Goal: Task Accomplishment & Management: Complete application form

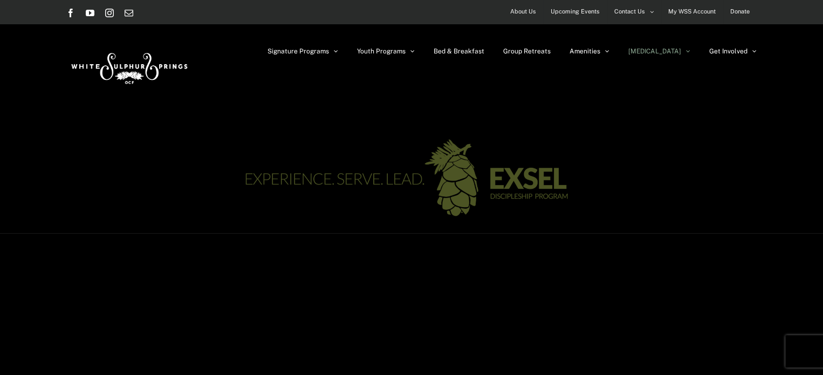
click at [566, 12] on span "Upcoming Events" at bounding box center [574, 12] width 49 height 16
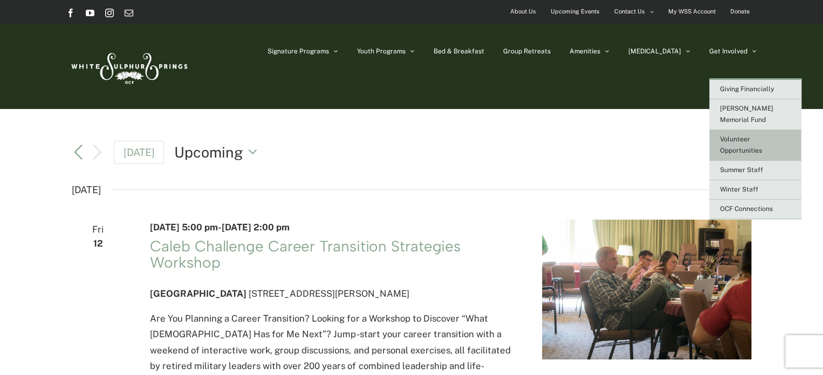
click at [731, 134] on link "Volunteer Opportunities" at bounding box center [755, 145] width 92 height 31
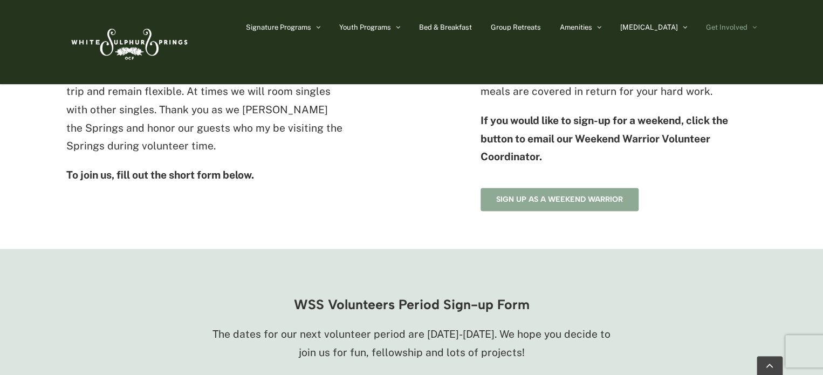
scroll to position [647, 0]
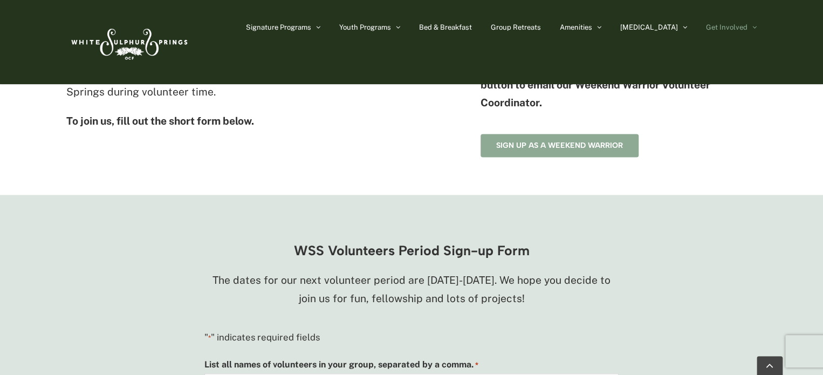
click at [546, 157] on link "Sign up as a Weekend Warrior" at bounding box center [559, 145] width 158 height 23
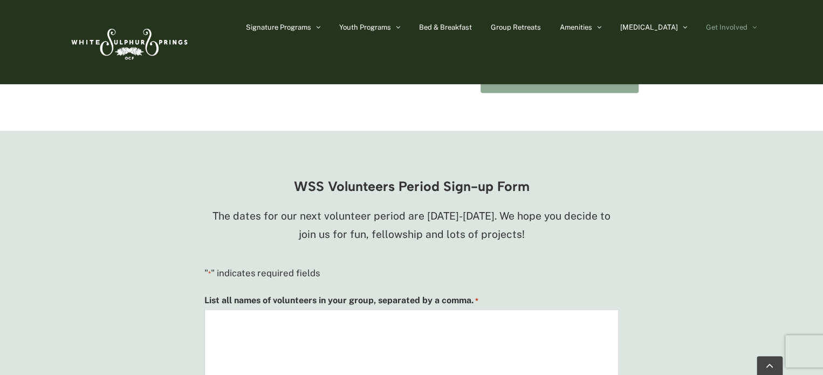
scroll to position [701, 0]
